Goal: Find specific page/section: Find specific page/section

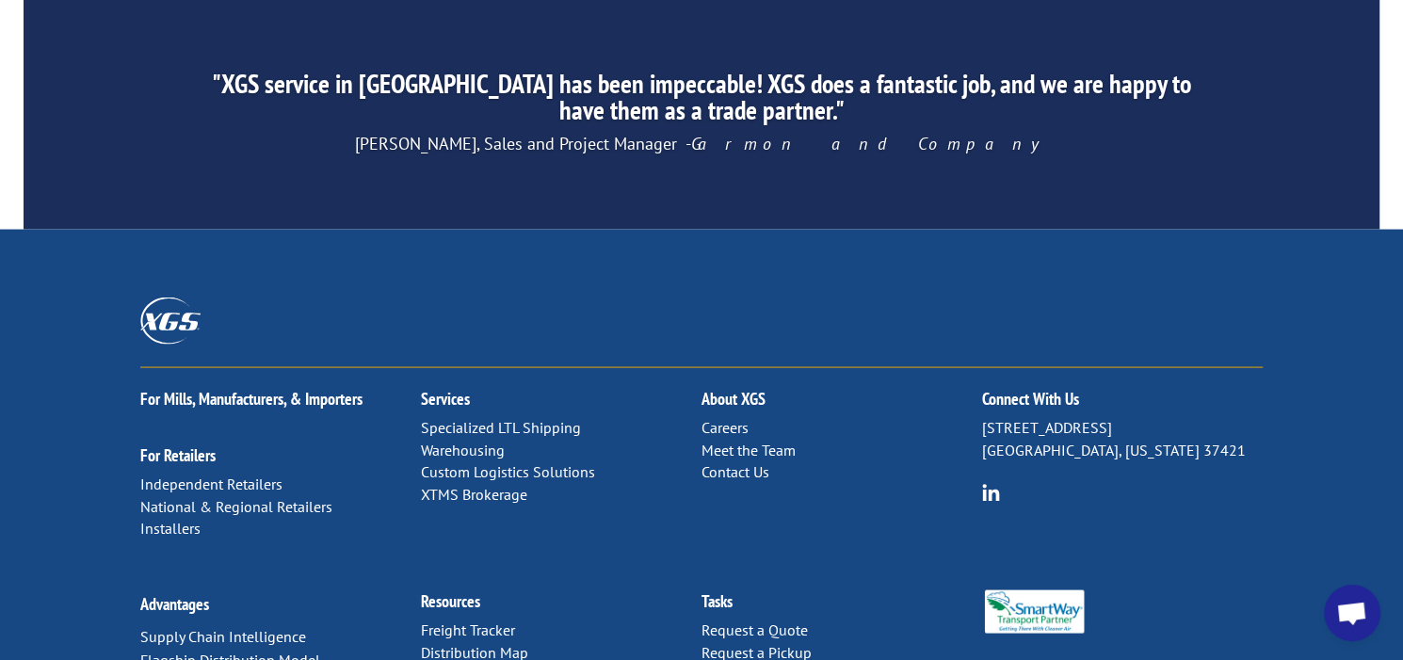
scroll to position [3065, 0]
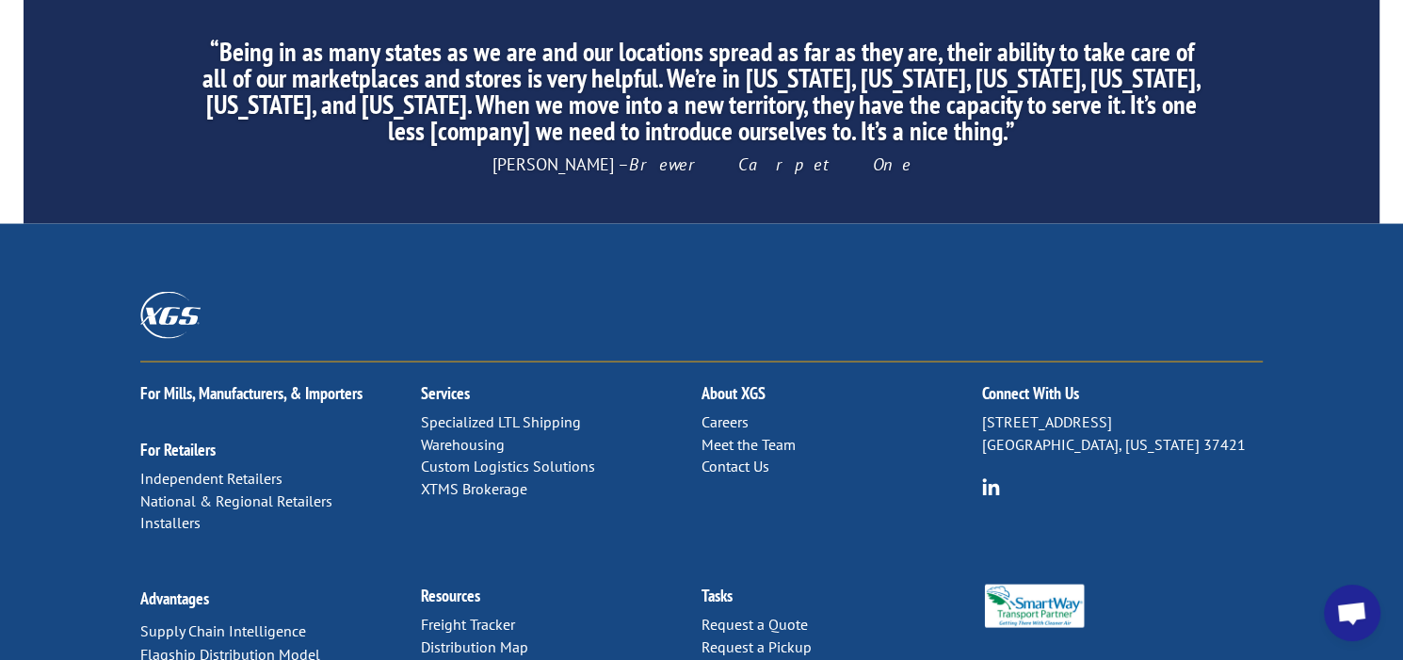
click at [457, 638] on link "Distribution Map" at bounding box center [474, 647] width 107 height 19
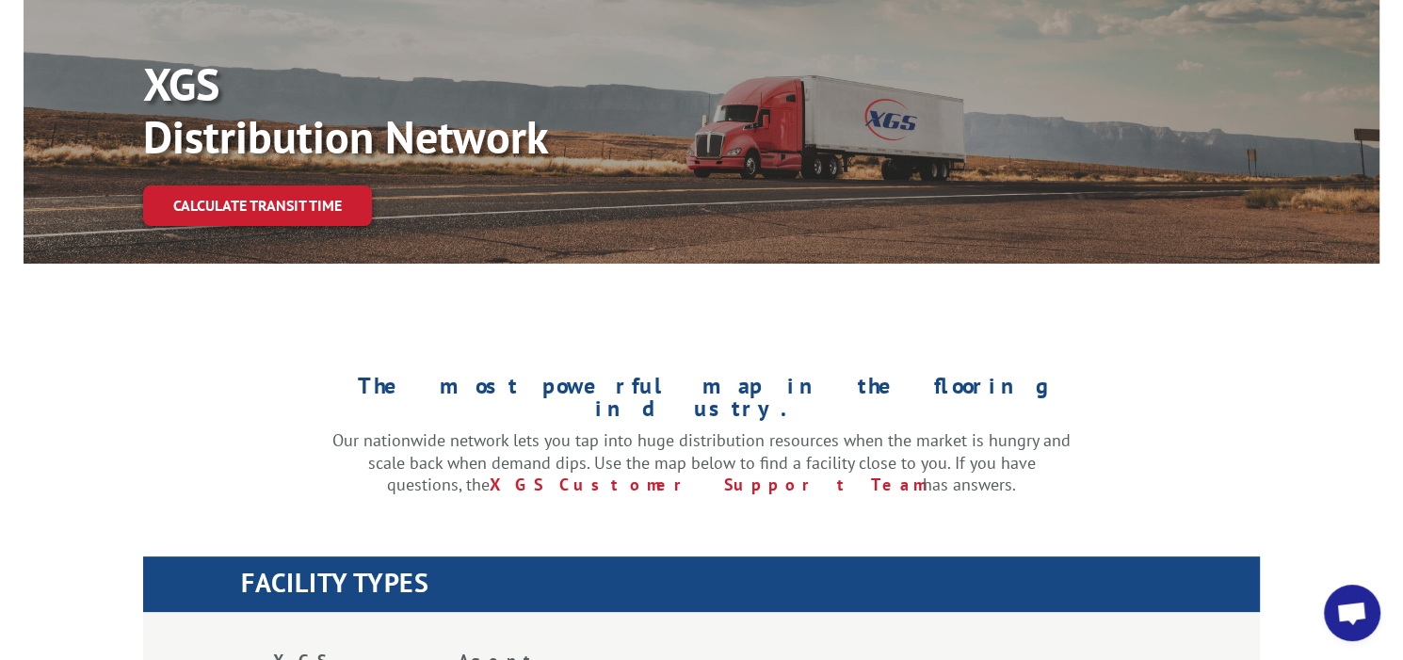
scroll to position [753, 0]
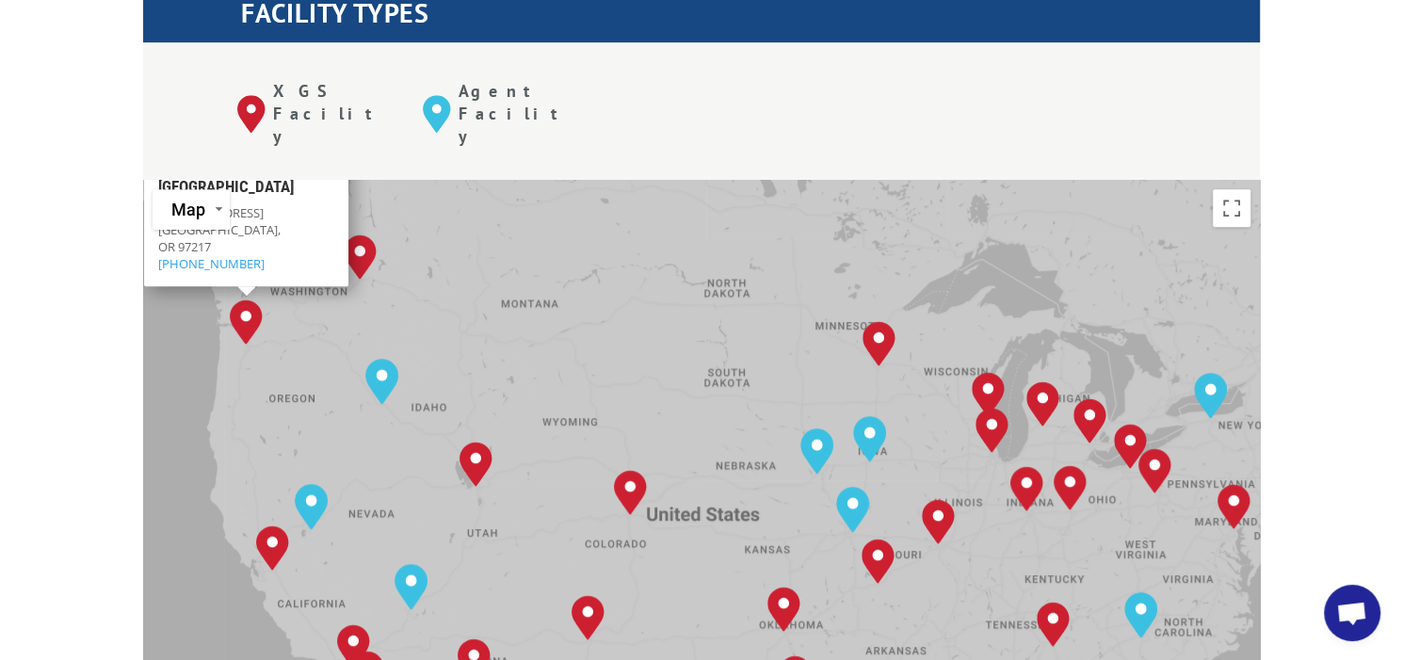
click at [62, 134] on div "The most powerful map in the flooring industry. Our nationwide network lets you…" at bounding box center [701, 645] width 1403 height 1800
click at [76, 105] on div "The most powerful map in the flooring industry. Our nationwide network lets you…" at bounding box center [701, 645] width 1403 height 1800
click at [1331, 219] on div "The most powerful map in the flooring industry. Our nationwide network lets you…" at bounding box center [701, 645] width 1403 height 1800
click at [212, 189] on button "Map" at bounding box center [191, 209] width 77 height 40
click at [98, 134] on div "The most powerful map in the flooring industry. Our nationwide network lets you…" at bounding box center [701, 645] width 1403 height 1800
